Goal: Task Accomplishment & Management: Manage account settings

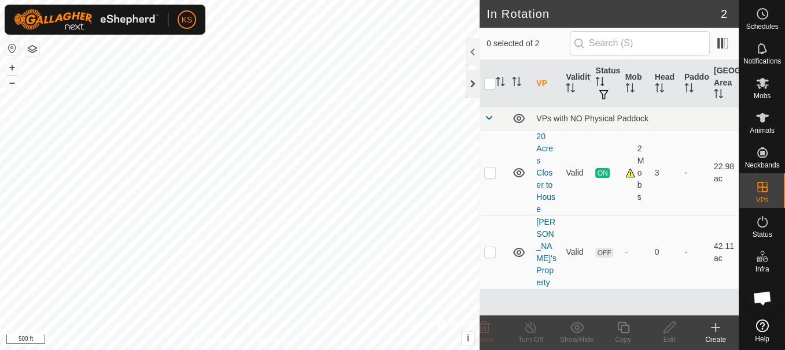
click at [471, 84] on div at bounding box center [472, 84] width 14 height 28
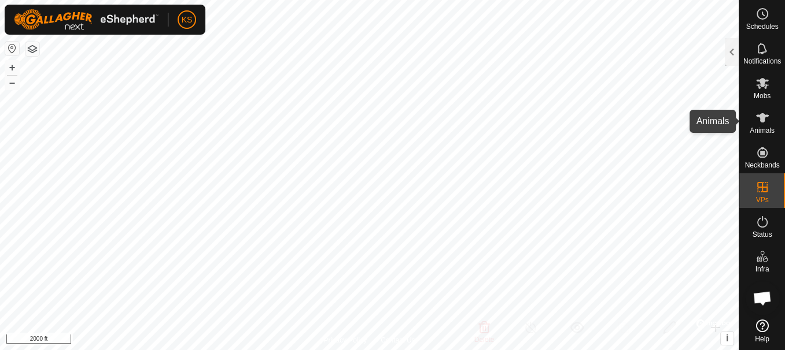
click at [762, 120] on icon at bounding box center [762, 117] width 13 height 9
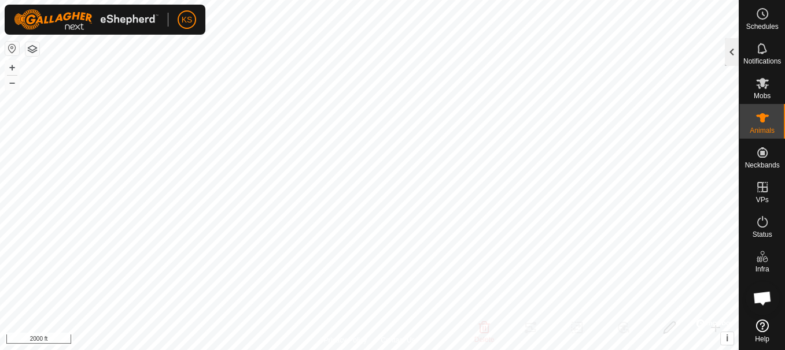
click at [735, 59] on div at bounding box center [732, 52] width 14 height 28
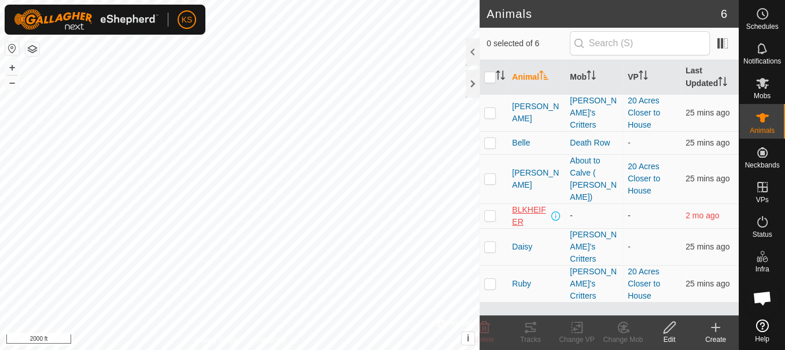
click at [515, 204] on span "BLKHEIFER" at bounding box center [530, 216] width 37 height 24
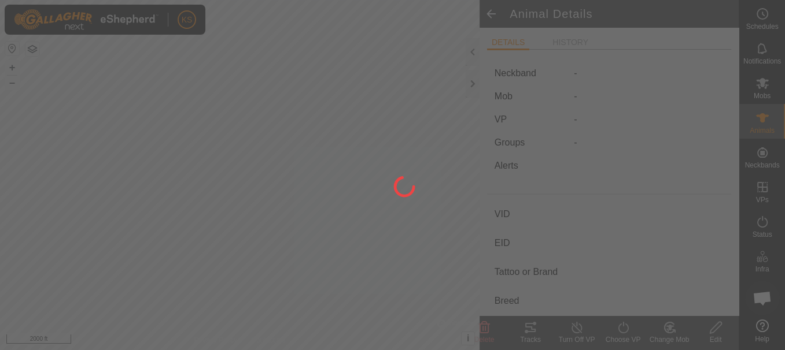
type input "BLKHEIFER"
type input "-"
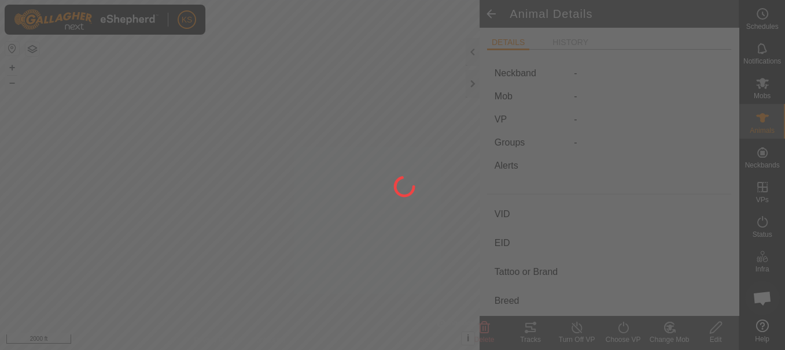
type input "Empty"
type input "0 kg"
type input "-"
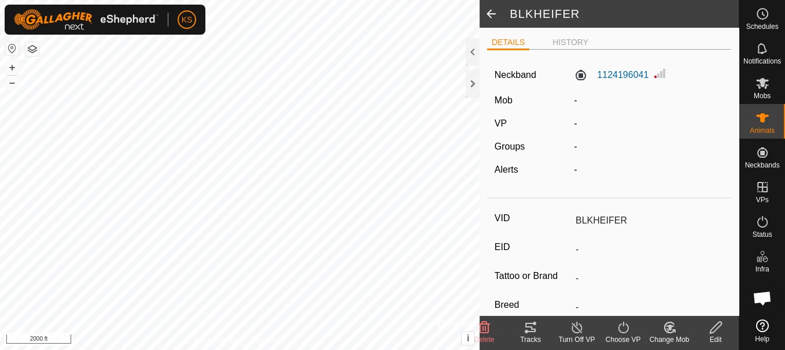
click at [714, 330] on icon at bounding box center [715, 328] width 14 height 14
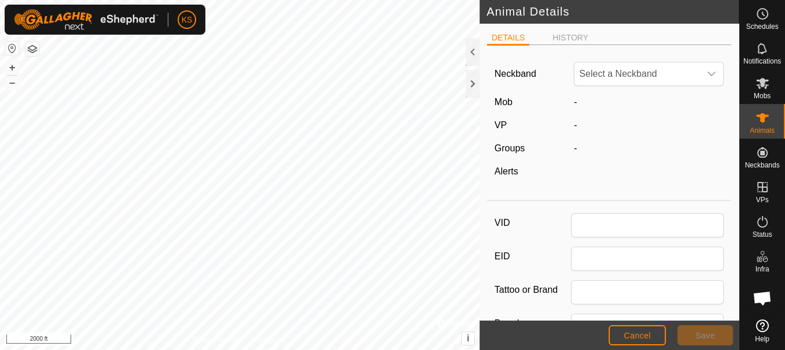
type input "BLKHEIFER"
type input "0"
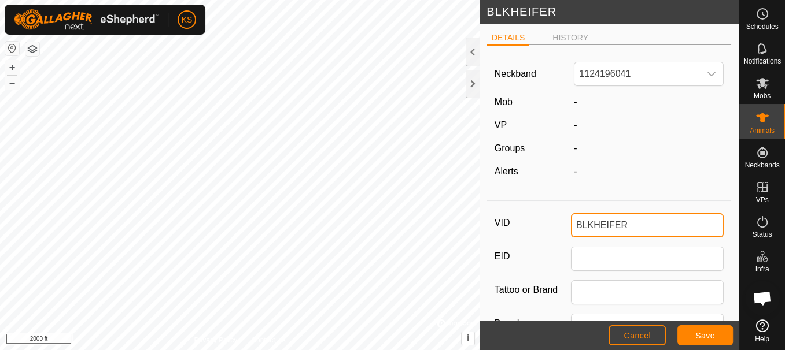
drag, startPoint x: 638, startPoint y: 227, endPoint x: 559, endPoint y: 224, distance: 79.3
click at [559, 224] on div "VID BLKHEIFER" at bounding box center [609, 225] width 230 height 24
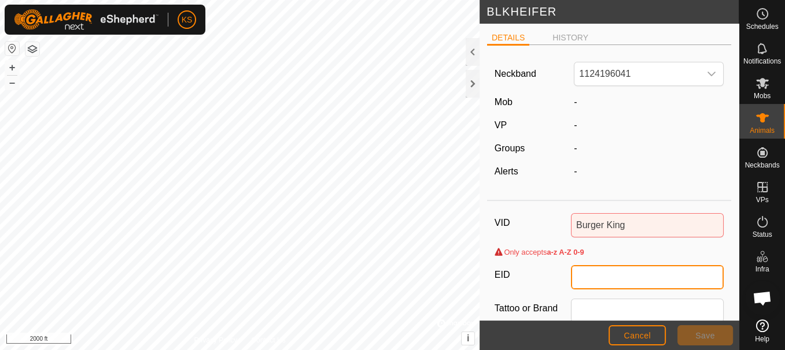
click at [637, 279] on input "EID" at bounding box center [647, 277] width 153 height 24
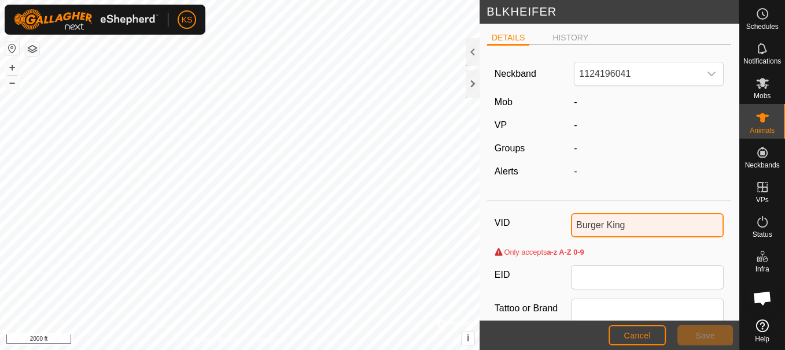
click at [647, 221] on input "Burger King" at bounding box center [647, 225] width 153 height 24
click at [600, 223] on input "Burger King" at bounding box center [647, 225] width 153 height 24
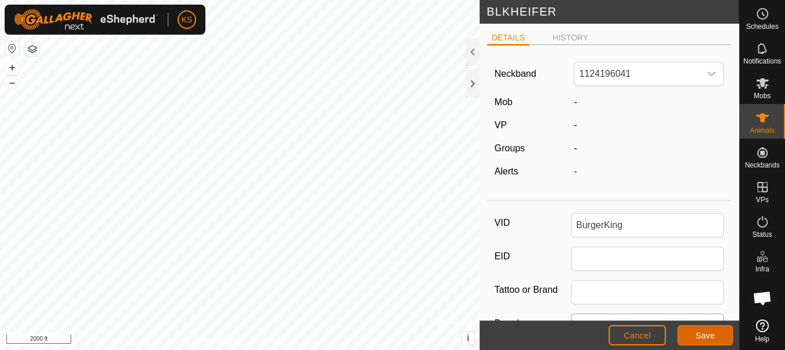
drag, startPoint x: 695, startPoint y: 337, endPoint x: 693, endPoint y: 312, distance: 24.4
click at [685, 268] on article "BLKHEIFER DETAILS HISTORY Neckband 1124196041 Mob - VP - Groups - Alerts - VID …" at bounding box center [608, 175] width 259 height 350
click at [697, 335] on span "Save" at bounding box center [705, 335] width 20 height 9
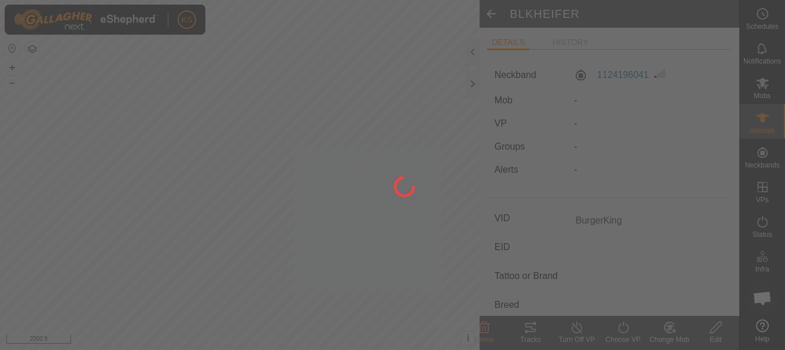
type input "BLKHEIFER"
type input "-"
type input "0 kg"
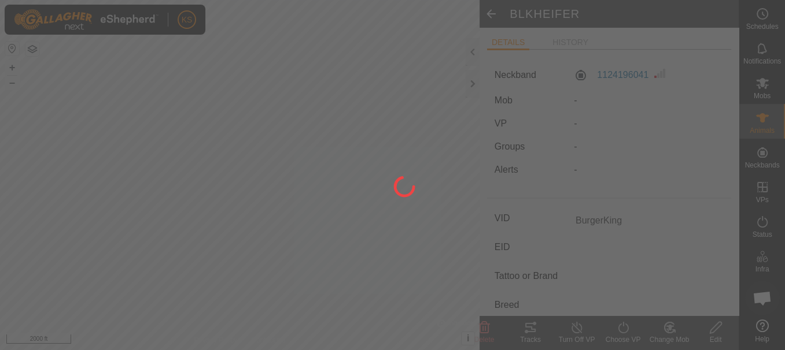
type input "-"
type input "BurgerKing"
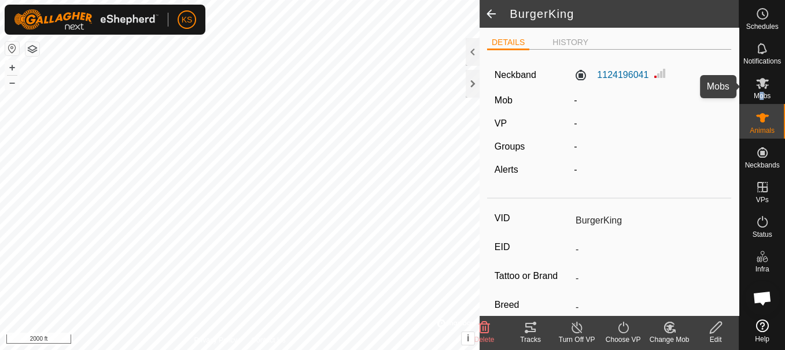
click at [761, 96] on span "Mobs" at bounding box center [761, 96] width 17 height 7
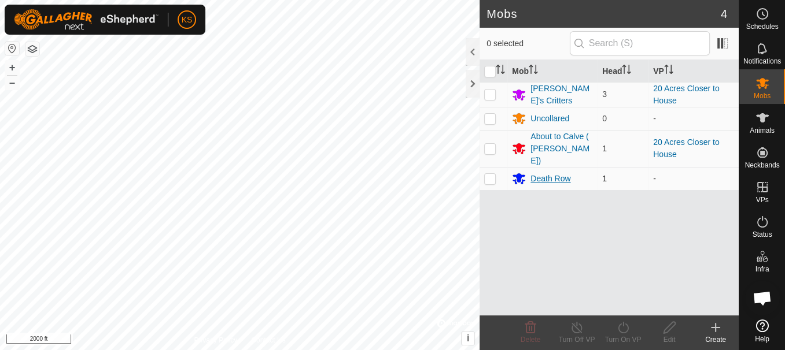
click at [534, 173] on div "Death Row" at bounding box center [550, 179] width 40 height 12
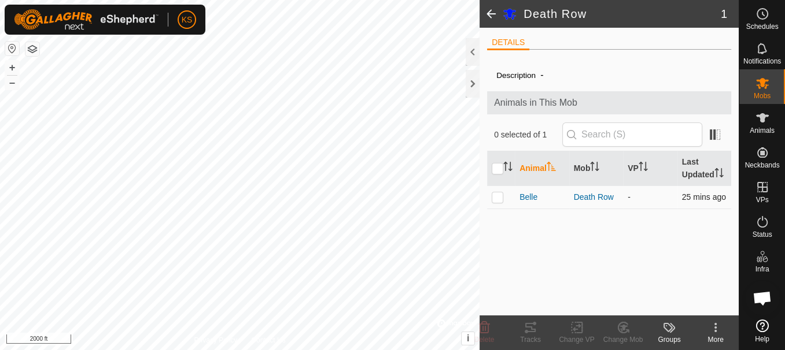
click at [493, 194] on p-checkbox at bounding box center [497, 197] width 12 height 9
checkbox input "true"
click at [712, 327] on icon at bounding box center [715, 328] width 14 height 14
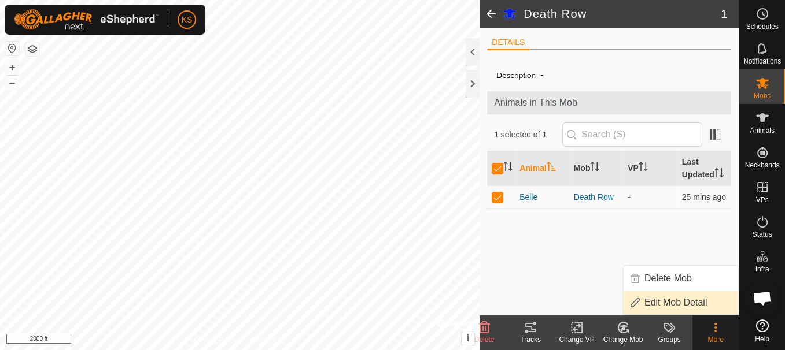
click at [691, 301] on link "Edit Mob Detail" at bounding box center [680, 302] width 114 height 23
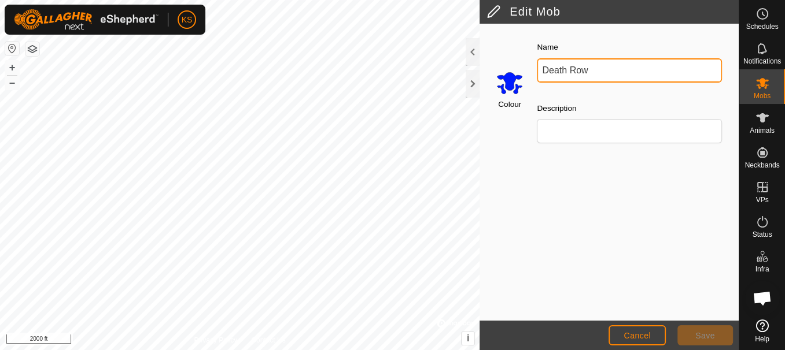
drag, startPoint x: 611, startPoint y: 70, endPoint x: 535, endPoint y: 69, distance: 76.3
click at [535, 69] on div "Name Death Row" at bounding box center [629, 60] width 194 height 51
type input "[PERSON_NAME]' Bull"
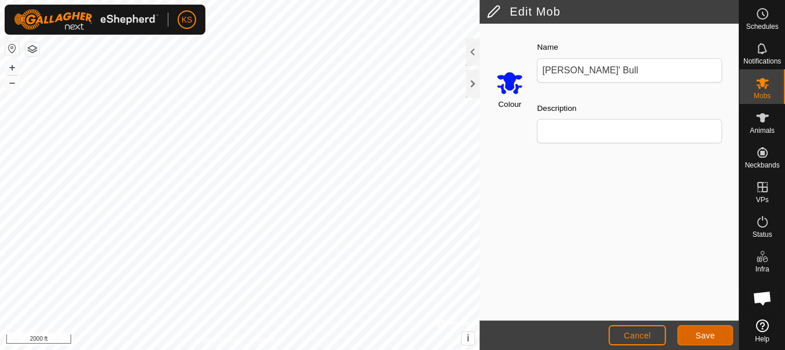
click at [704, 337] on span "Save" at bounding box center [705, 335] width 20 height 9
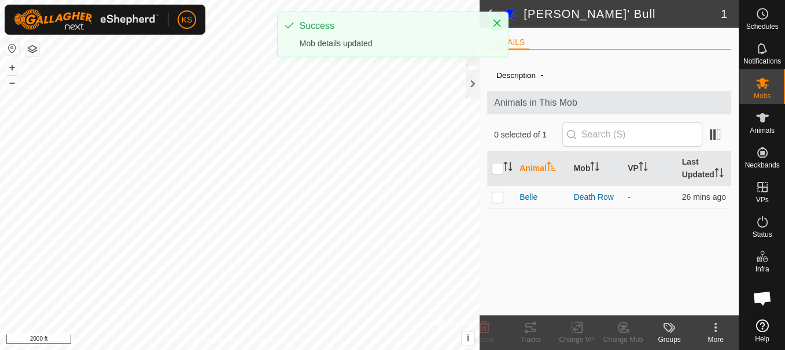
click at [497, 20] on icon "Close" at bounding box center [496, 23] width 9 height 9
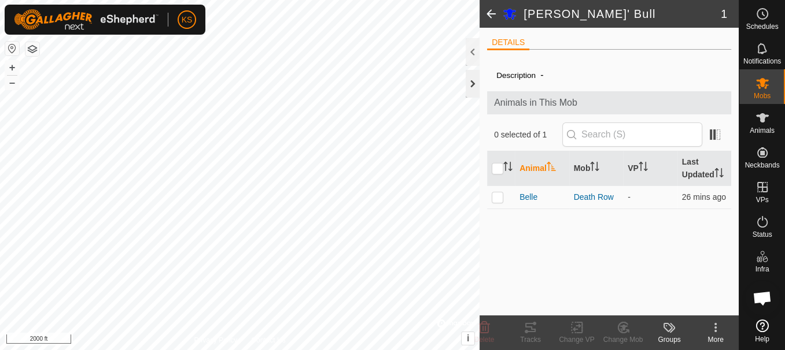
click at [474, 82] on div at bounding box center [472, 84] width 14 height 28
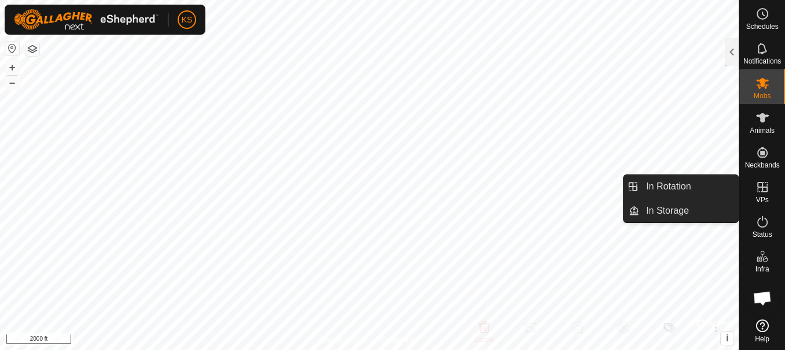
click at [760, 194] on es-virtualpaddocks-svg-icon at bounding box center [762, 187] width 21 height 19
click at [762, 190] on icon at bounding box center [762, 187] width 10 height 10
click at [762, 190] on icon at bounding box center [762, 187] width 14 height 14
click at [756, 193] on icon at bounding box center [762, 187] width 14 height 14
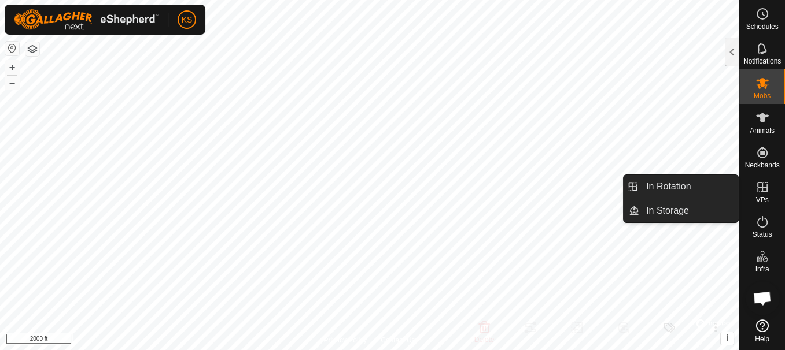
click at [759, 187] on icon at bounding box center [762, 187] width 10 height 10
click at [759, 186] on icon at bounding box center [762, 187] width 14 height 14
click at [674, 186] on link "In Rotation" at bounding box center [688, 186] width 99 height 23
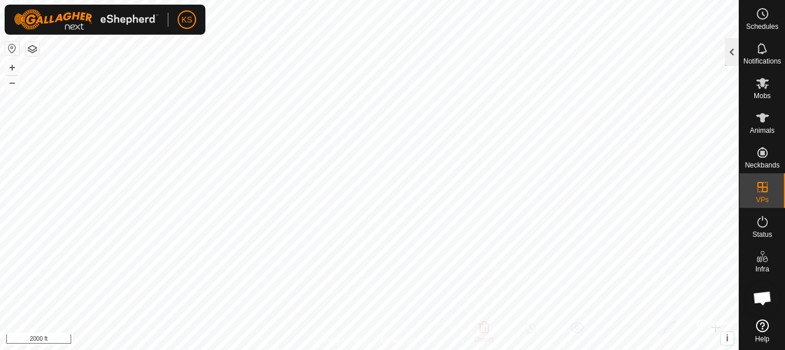
click at [731, 52] on div at bounding box center [732, 52] width 14 height 28
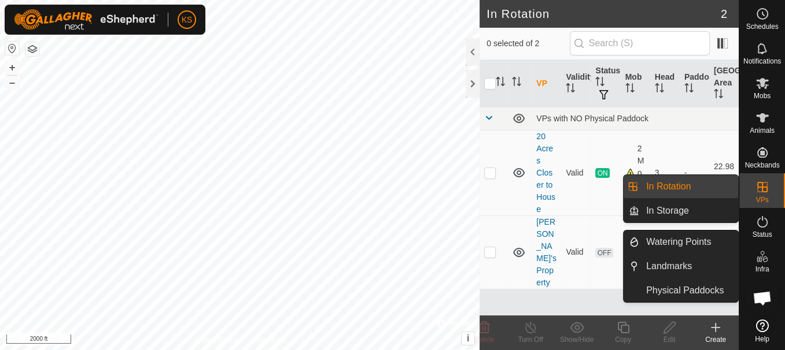
click at [762, 194] on es-virtualpaddocks-svg-icon at bounding box center [762, 187] width 21 height 19
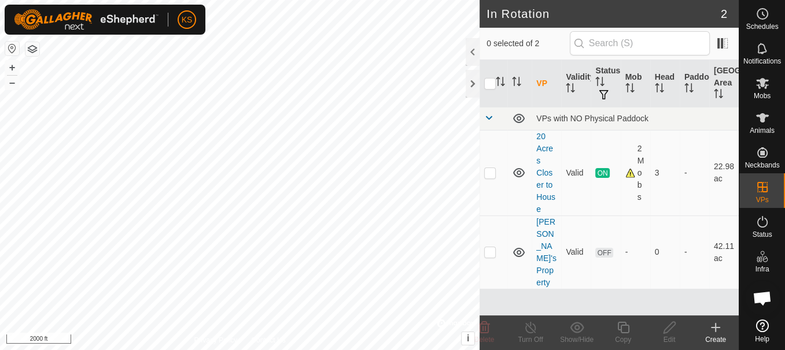
click at [711, 328] on icon at bounding box center [715, 328] width 8 height 0
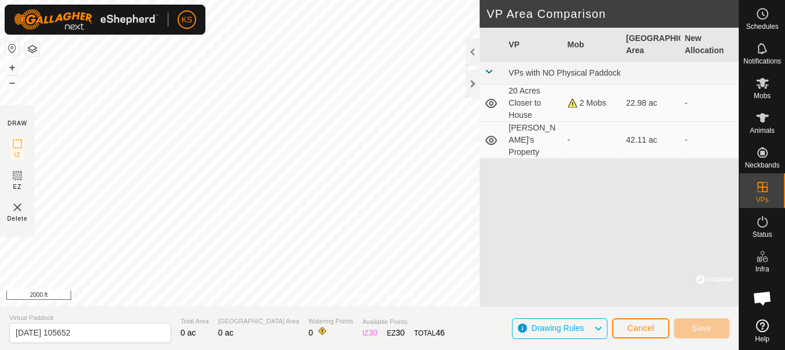
click at [485, 86] on td at bounding box center [491, 103] width 24 height 37
click at [474, 84] on div at bounding box center [472, 84] width 14 height 28
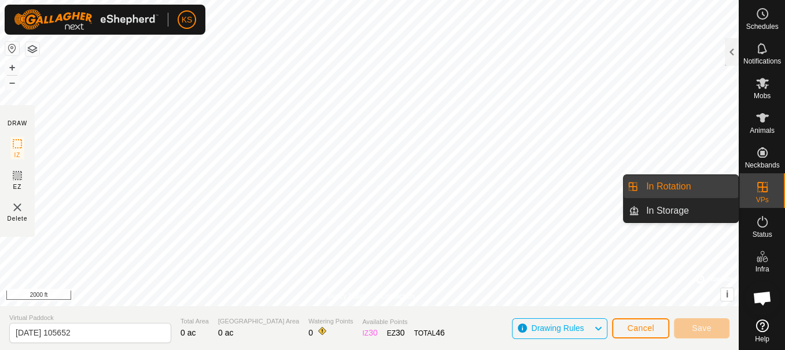
click at [759, 186] on icon at bounding box center [762, 187] width 14 height 14
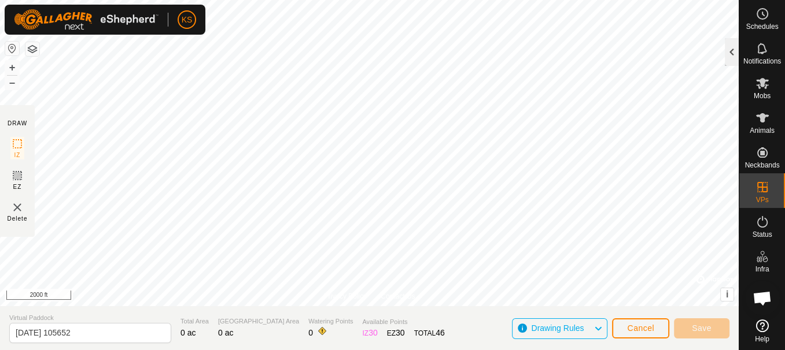
click at [729, 51] on div at bounding box center [732, 52] width 14 height 28
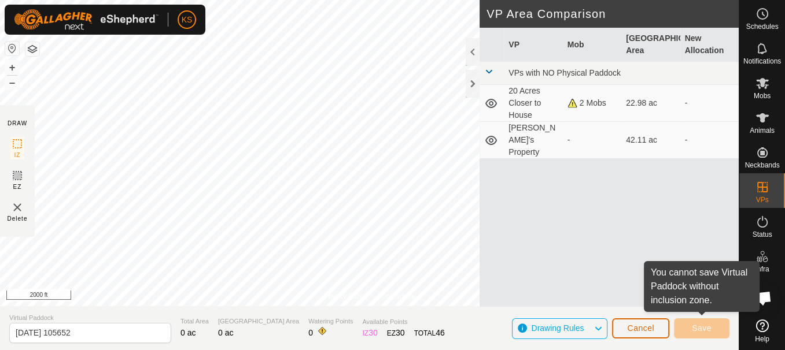
click at [657, 334] on button "Cancel" at bounding box center [640, 329] width 57 height 20
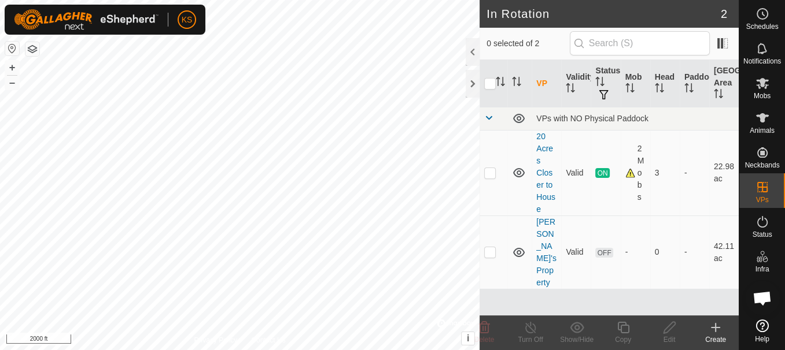
click at [714, 328] on icon at bounding box center [715, 328] width 8 height 0
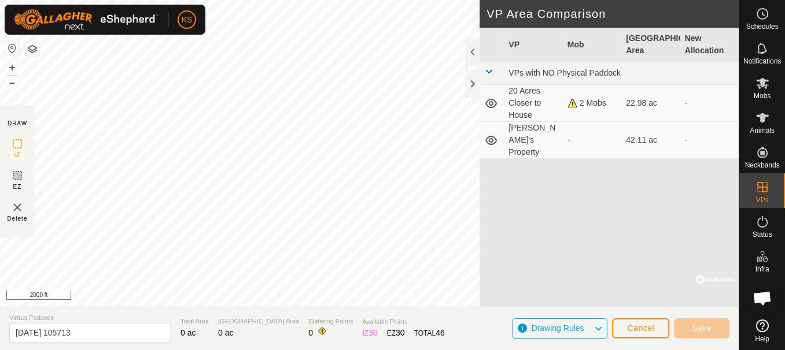
click at [530, 135] on td "[PERSON_NAME]'s Property" at bounding box center [533, 140] width 58 height 37
click at [499, 100] on td at bounding box center [491, 103] width 24 height 37
click at [635, 329] on span "Cancel" at bounding box center [640, 328] width 27 height 9
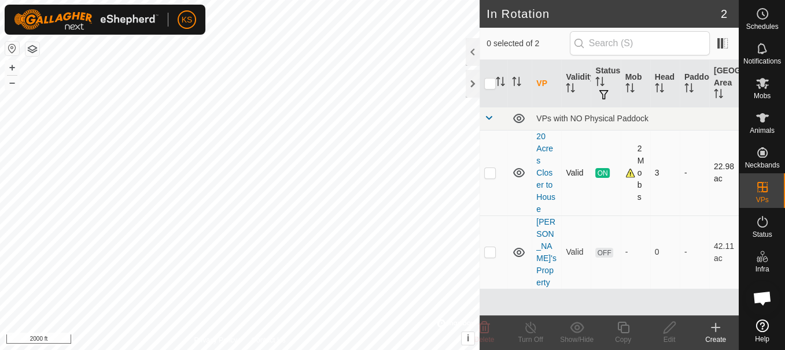
click at [496, 171] on td at bounding box center [493, 173] width 28 height 86
checkbox input "true"
click at [492, 245] on td at bounding box center [493, 252] width 28 height 73
checkbox input "true"
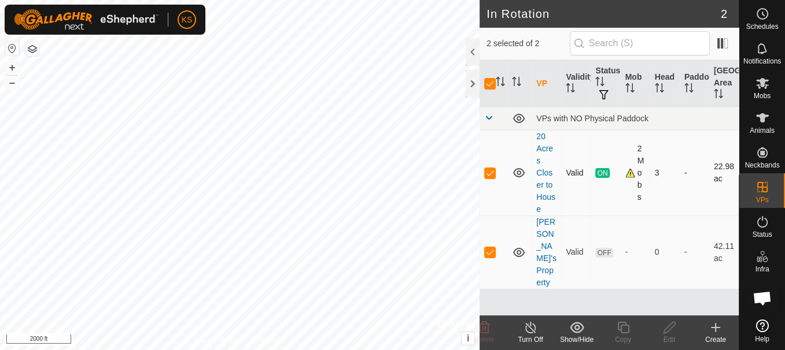
click at [497, 170] on td at bounding box center [493, 173] width 28 height 86
checkbox input "false"
click at [666, 328] on icon at bounding box center [669, 328] width 14 height 14
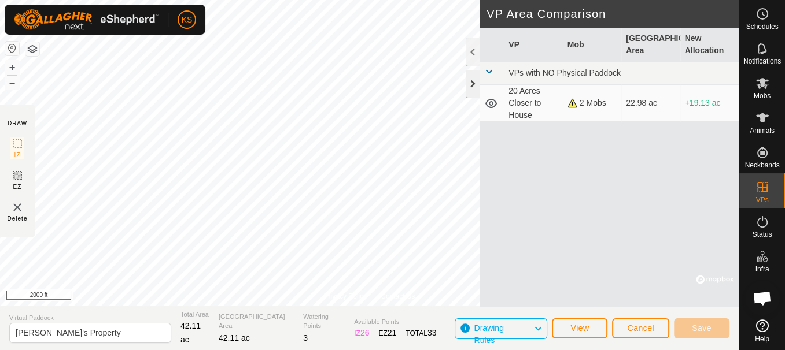
click at [468, 87] on div at bounding box center [472, 84] width 14 height 28
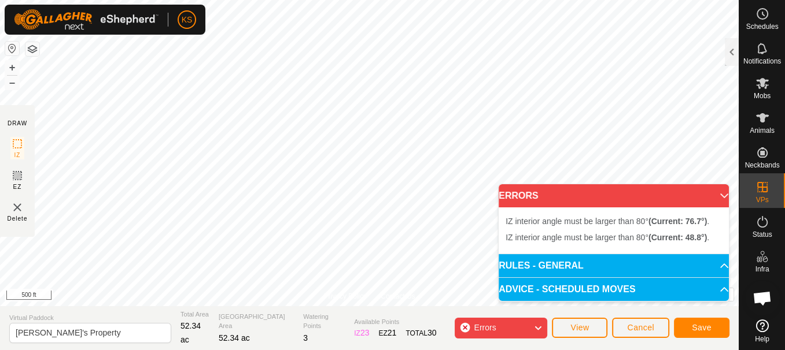
click at [720, 191] on p-accordion-header "ERRORS" at bounding box center [613, 195] width 230 height 23
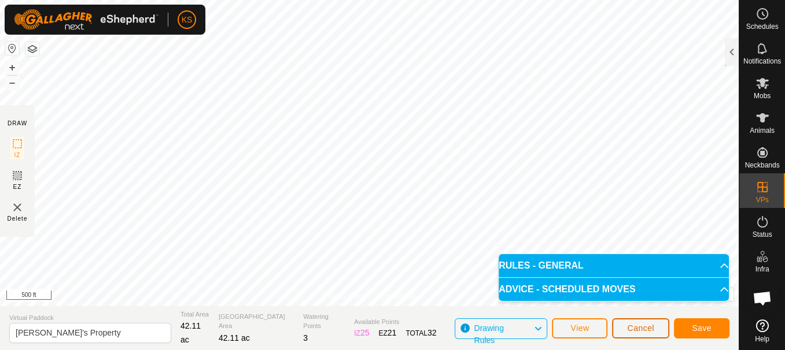
click at [633, 327] on span "Cancel" at bounding box center [640, 328] width 27 height 9
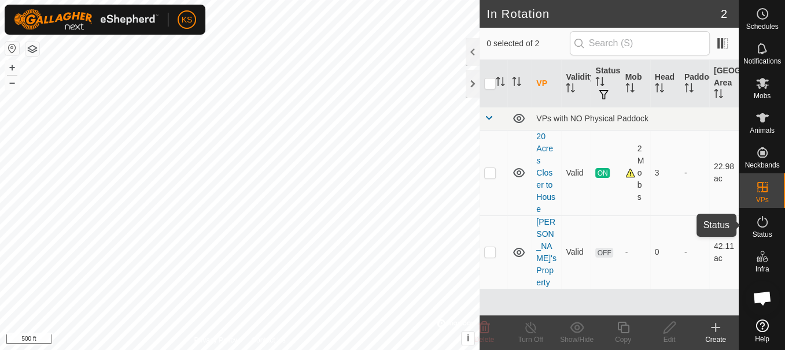
click at [763, 222] on icon at bounding box center [762, 222] width 14 height 14
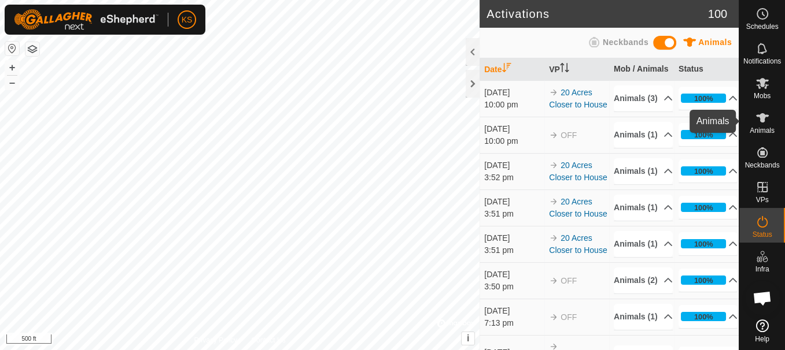
click at [764, 116] on icon at bounding box center [762, 117] width 13 height 9
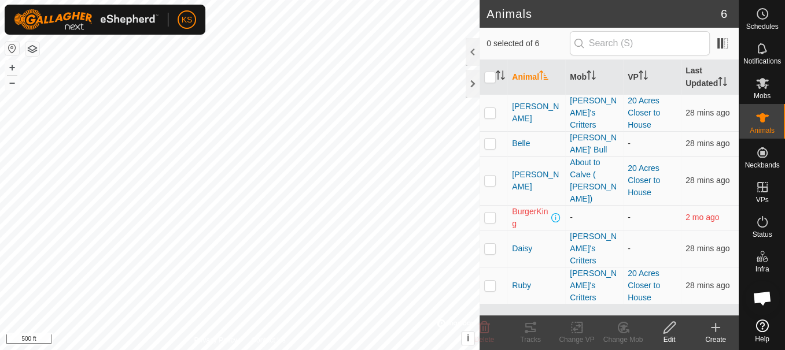
click at [493, 213] on p-checkbox at bounding box center [490, 217] width 12 height 9
click at [624, 331] on icon at bounding box center [623, 328] width 14 height 14
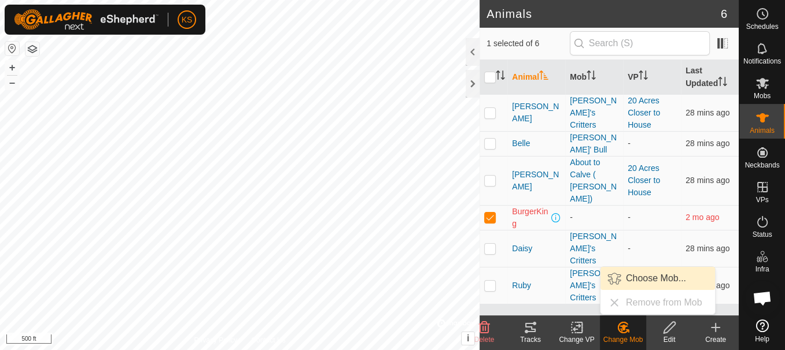
click at [638, 277] on link "Choose Mob..." at bounding box center [657, 278] width 114 height 23
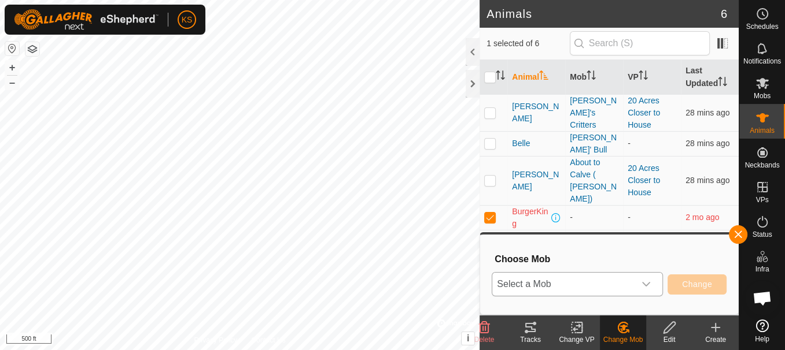
click at [644, 280] on icon "dropdown trigger" at bounding box center [645, 284] width 9 height 9
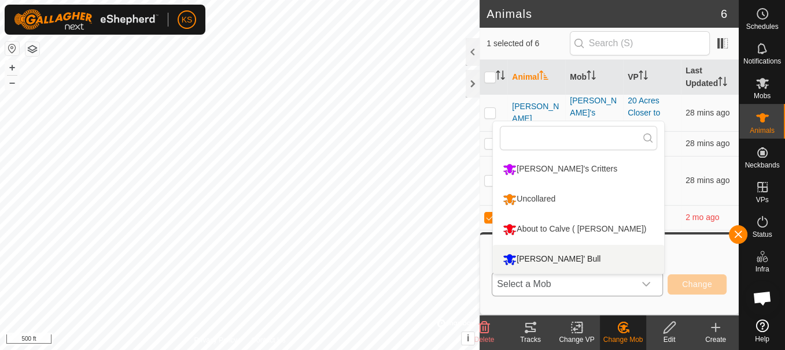
click at [539, 257] on li "[PERSON_NAME]' Bull" at bounding box center [578, 259] width 171 height 29
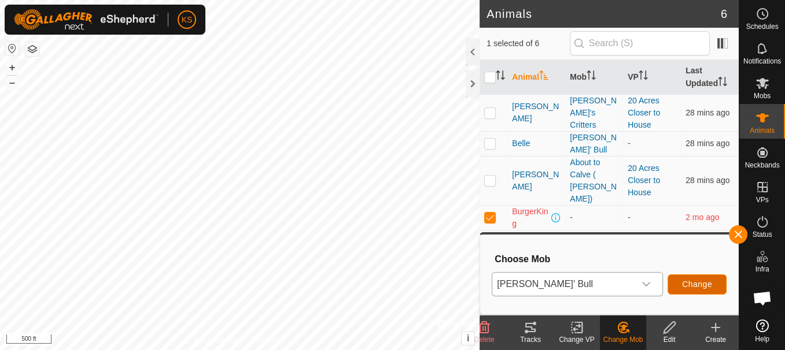
click at [696, 286] on span "Change" at bounding box center [697, 284] width 30 height 9
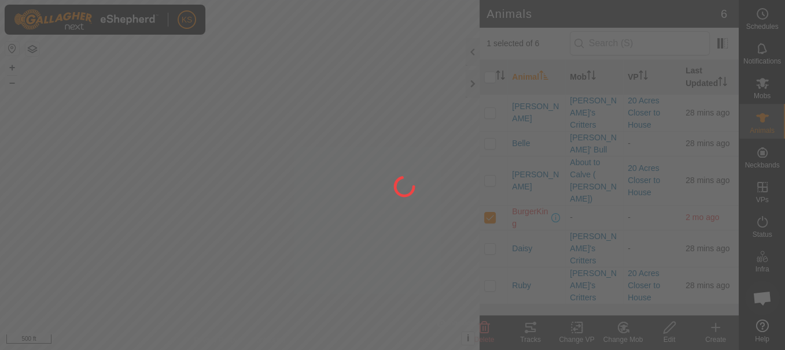
checkbox input "false"
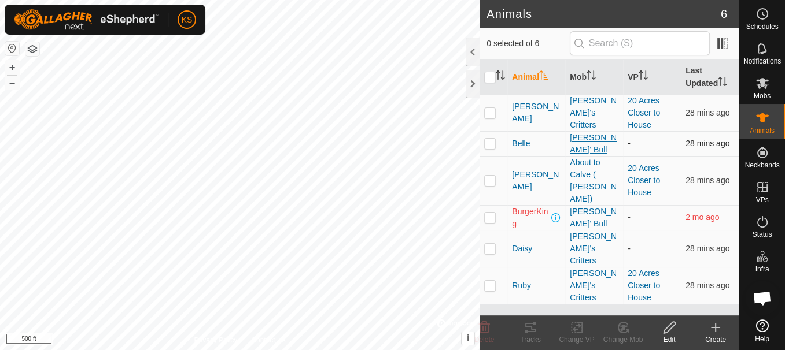
click at [590, 140] on div "[PERSON_NAME]' Bull" at bounding box center [594, 144] width 49 height 24
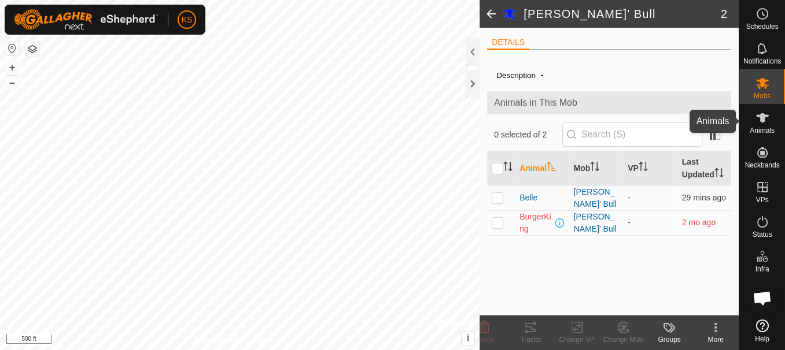
click at [756, 114] on icon at bounding box center [762, 118] width 14 height 14
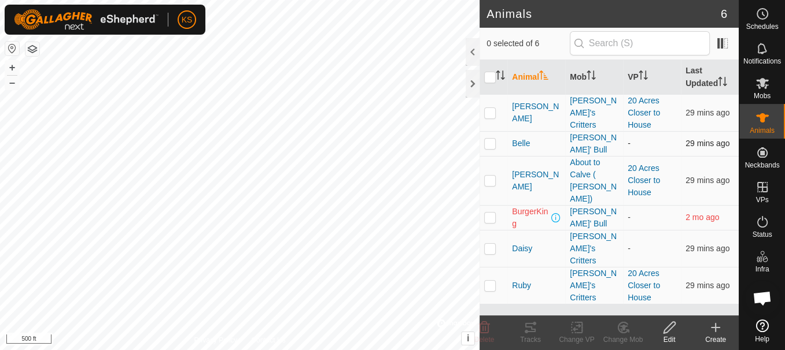
click at [493, 141] on p-checkbox at bounding box center [490, 143] width 12 height 9
click at [586, 331] on change-vp-svg-icon at bounding box center [576, 328] width 46 height 14
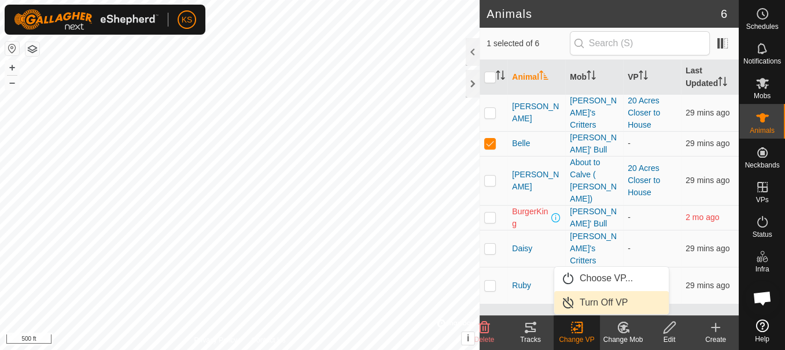
click at [616, 330] on icon at bounding box center [623, 328] width 14 height 14
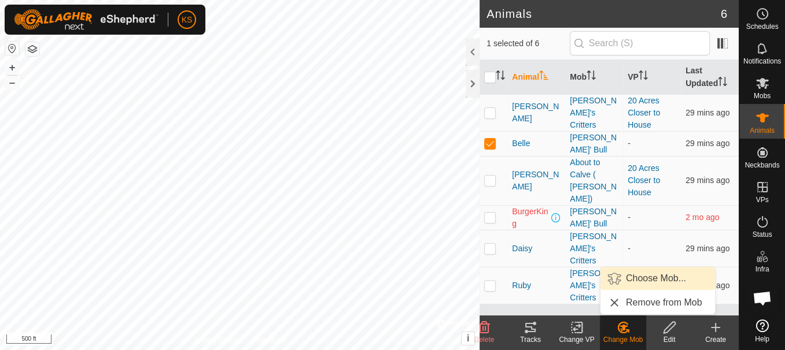
click at [627, 280] on link "Choose Mob..." at bounding box center [657, 278] width 114 height 23
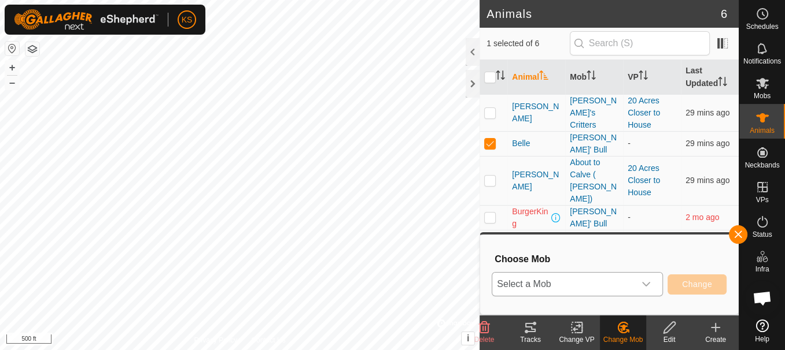
click at [577, 280] on span "Select a Mob" at bounding box center [563, 284] width 142 height 23
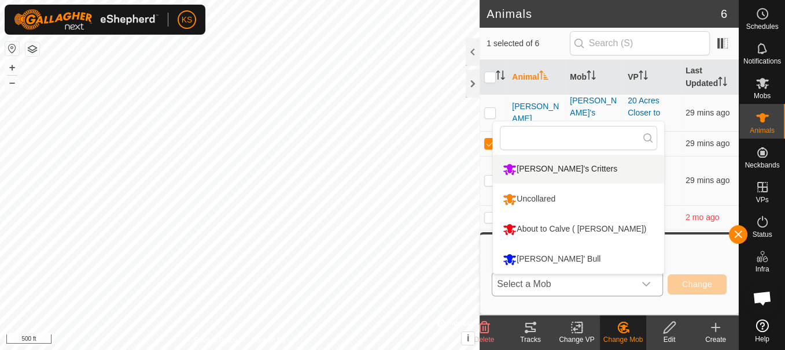
click at [536, 163] on li "[PERSON_NAME]'s Critters" at bounding box center [578, 169] width 171 height 29
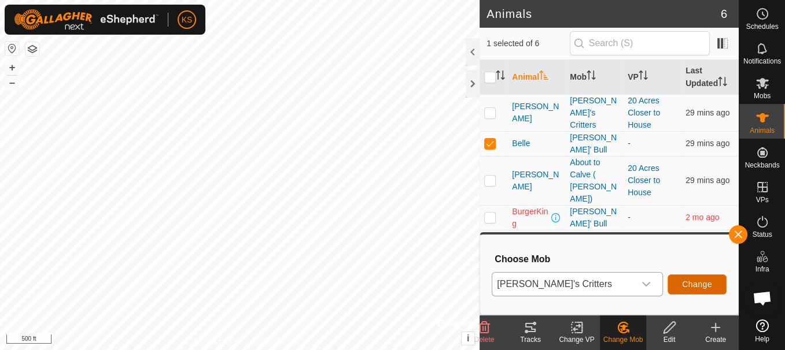
click at [711, 286] on span "Change" at bounding box center [697, 284] width 30 height 9
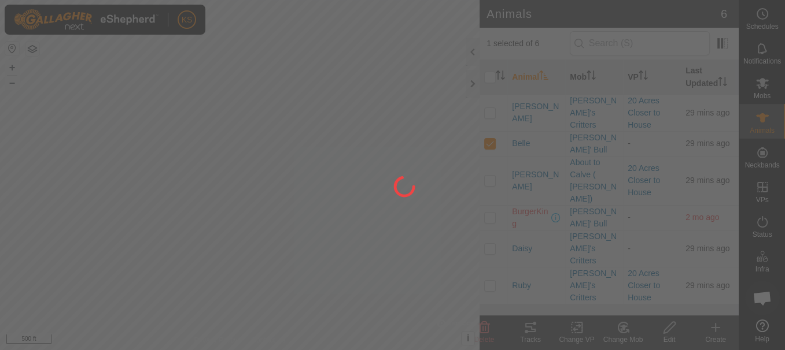
checkbox input "false"
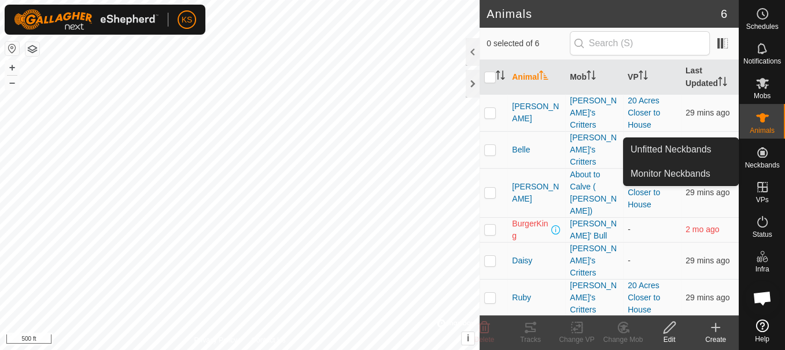
click at [763, 156] on icon at bounding box center [762, 153] width 14 height 14
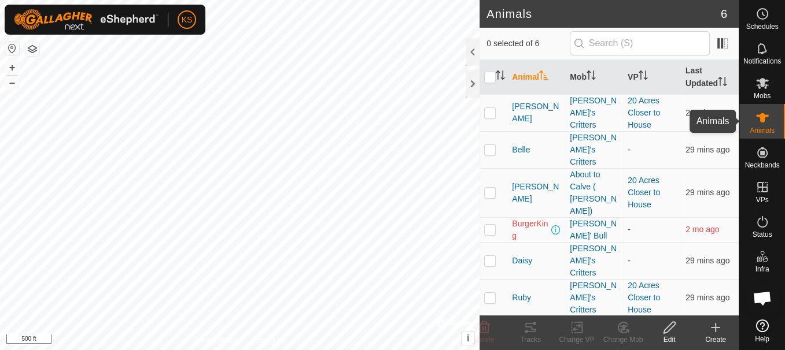
click at [771, 119] on es-animals-svg-icon at bounding box center [762, 118] width 21 height 19
click at [763, 88] on icon at bounding box center [762, 83] width 14 height 14
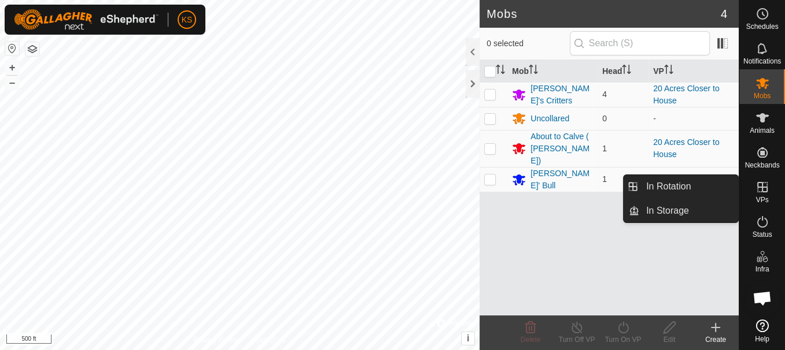
click at [765, 185] on icon at bounding box center [762, 187] width 14 height 14
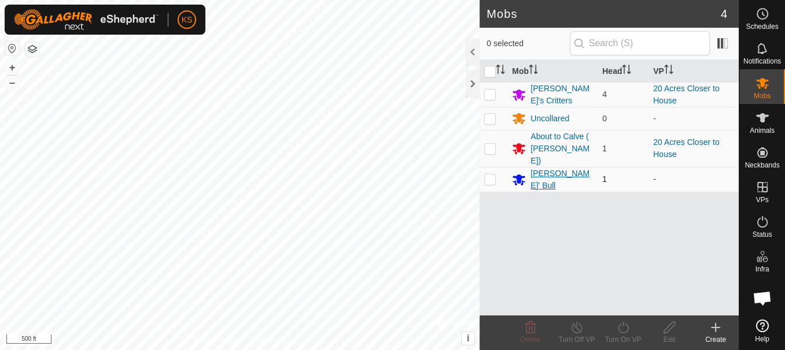
click at [529, 168] on div "[PERSON_NAME]' Bull" at bounding box center [552, 180] width 81 height 24
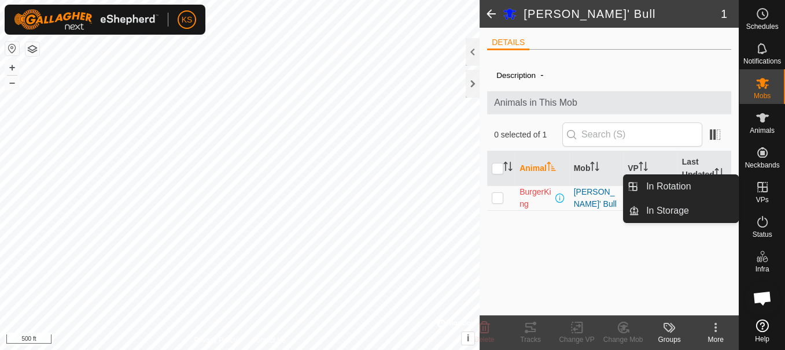
click at [761, 186] on icon at bounding box center [762, 187] width 14 height 14
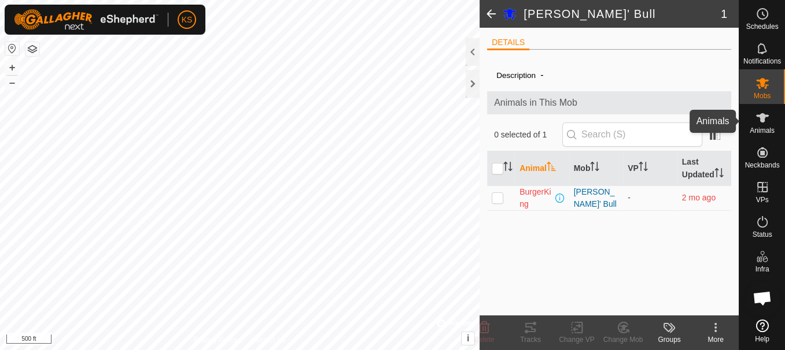
click at [766, 123] on icon at bounding box center [762, 118] width 14 height 14
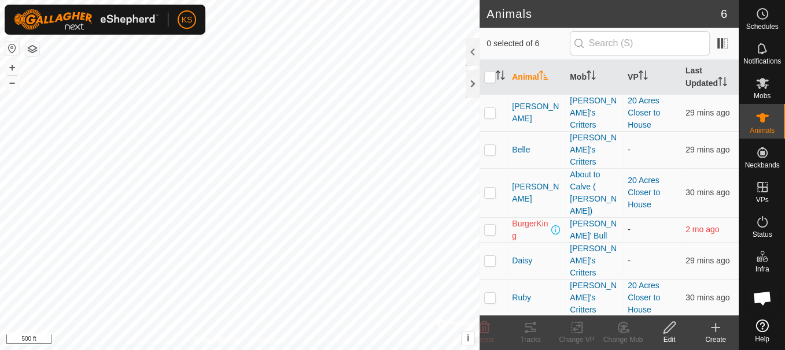
click at [489, 225] on p-checkbox at bounding box center [490, 229] width 12 height 9
checkbox input "true"
click at [668, 327] on icon at bounding box center [669, 328] width 14 height 14
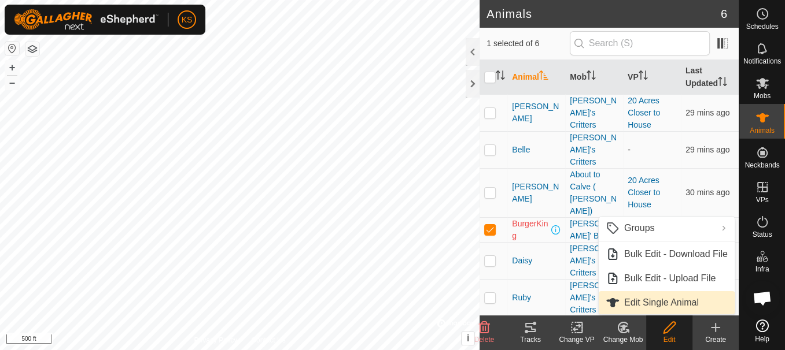
click at [668, 300] on link "Edit Single Animal" at bounding box center [666, 302] width 136 height 23
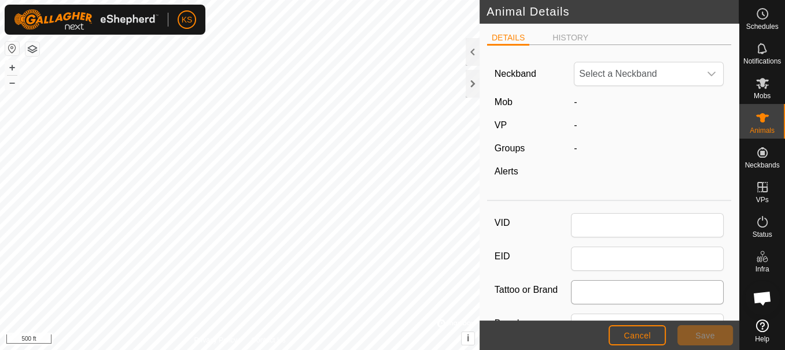
type input "BurgerKing"
type input "0"
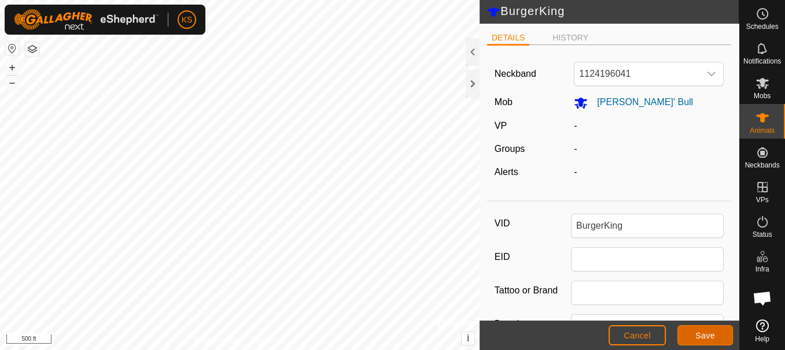
click at [716, 339] on button "Save" at bounding box center [705, 336] width 56 height 20
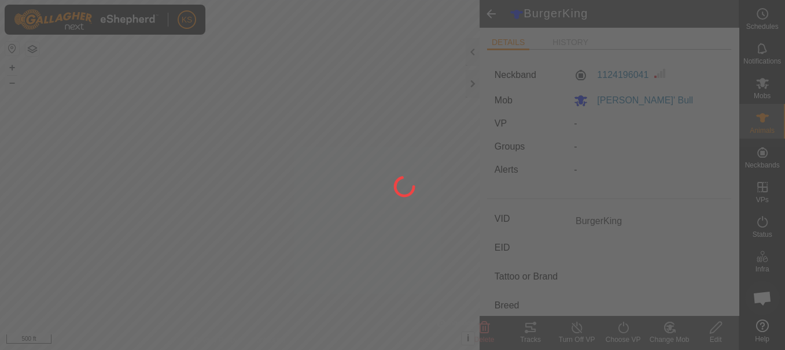
type input "-"
type input "0 kg"
type input "-"
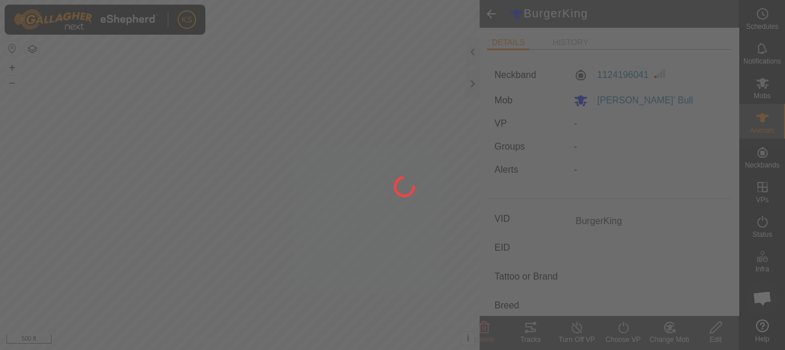
type input "-"
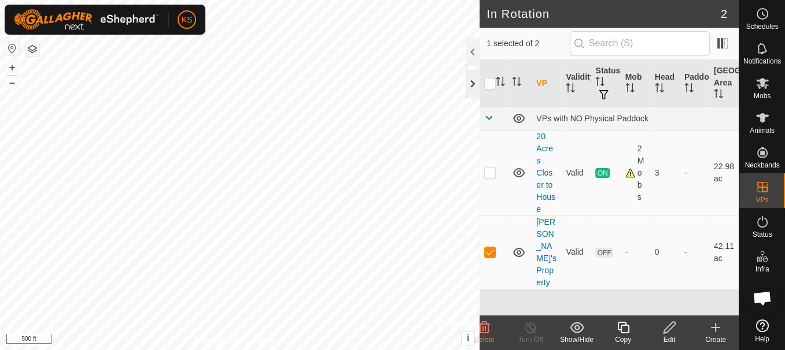
click at [468, 81] on div at bounding box center [472, 84] width 14 height 28
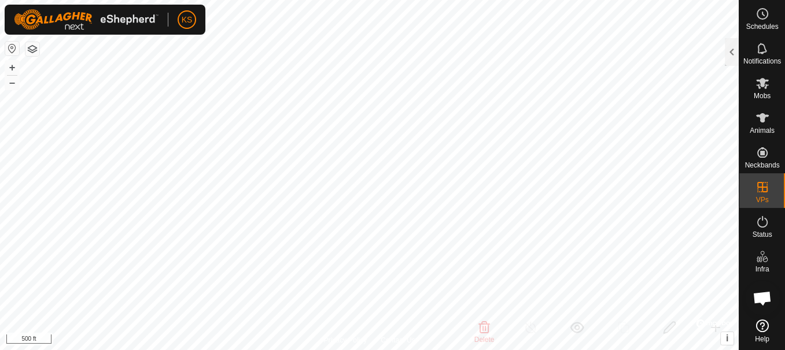
drag, startPoint x: 773, startPoint y: 184, endPoint x: 786, endPoint y: 191, distance: 14.7
click at [784, 191] on html "KS Schedules Notifications Mobs Animals Neckbands VPs Status Infra Heatmap Help…" at bounding box center [392, 175] width 785 height 350
